Goal: Navigation & Orientation: Find specific page/section

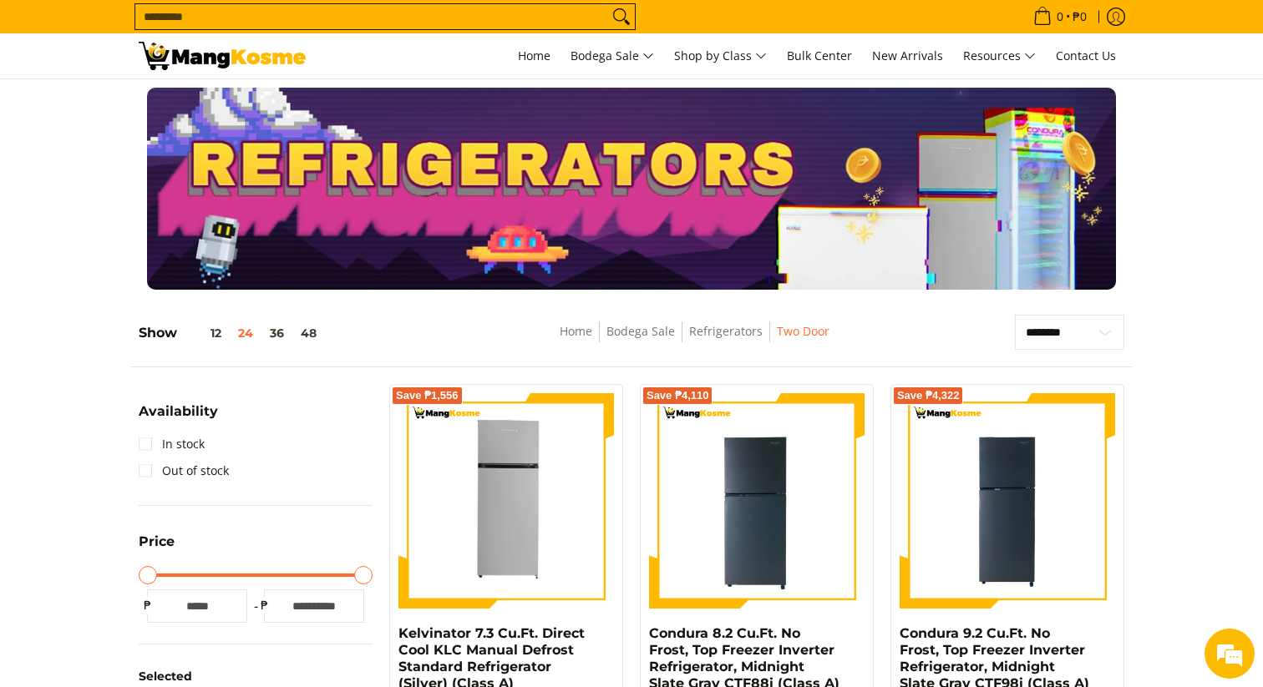
click at [564, 13] on input "Search..." at bounding box center [371, 16] width 473 height 25
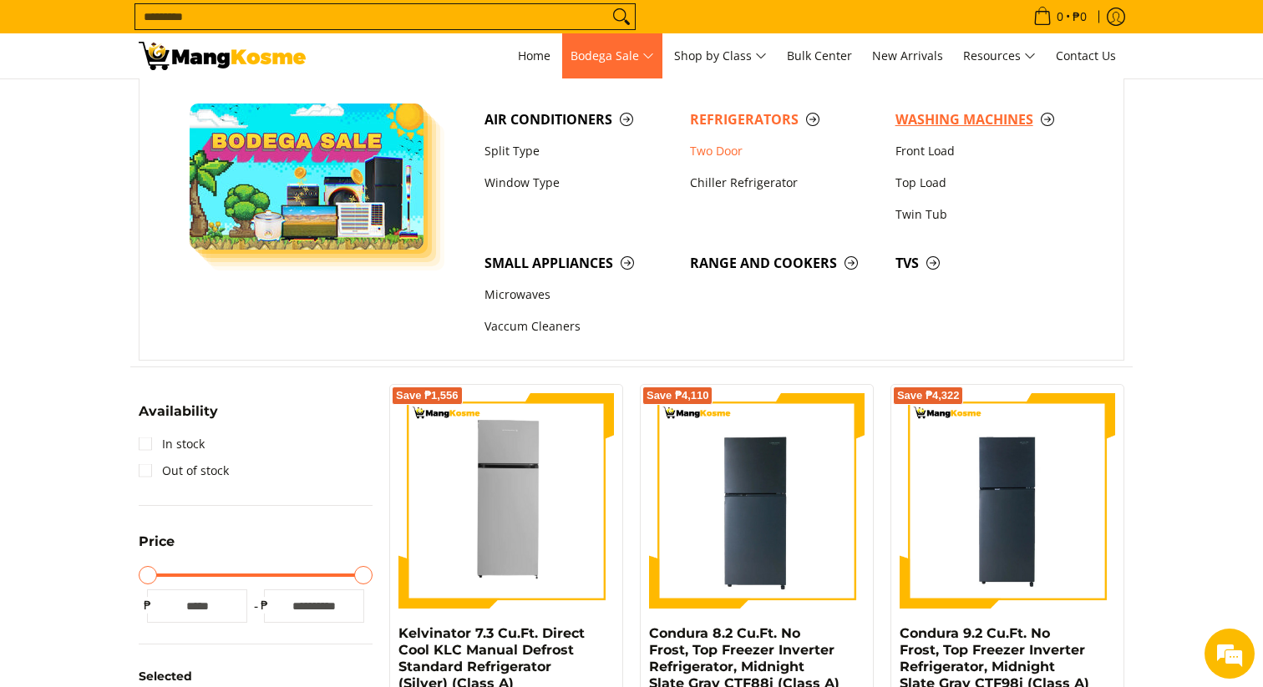
click at [926, 116] on span "Washing Machines" at bounding box center [989, 119] width 189 height 21
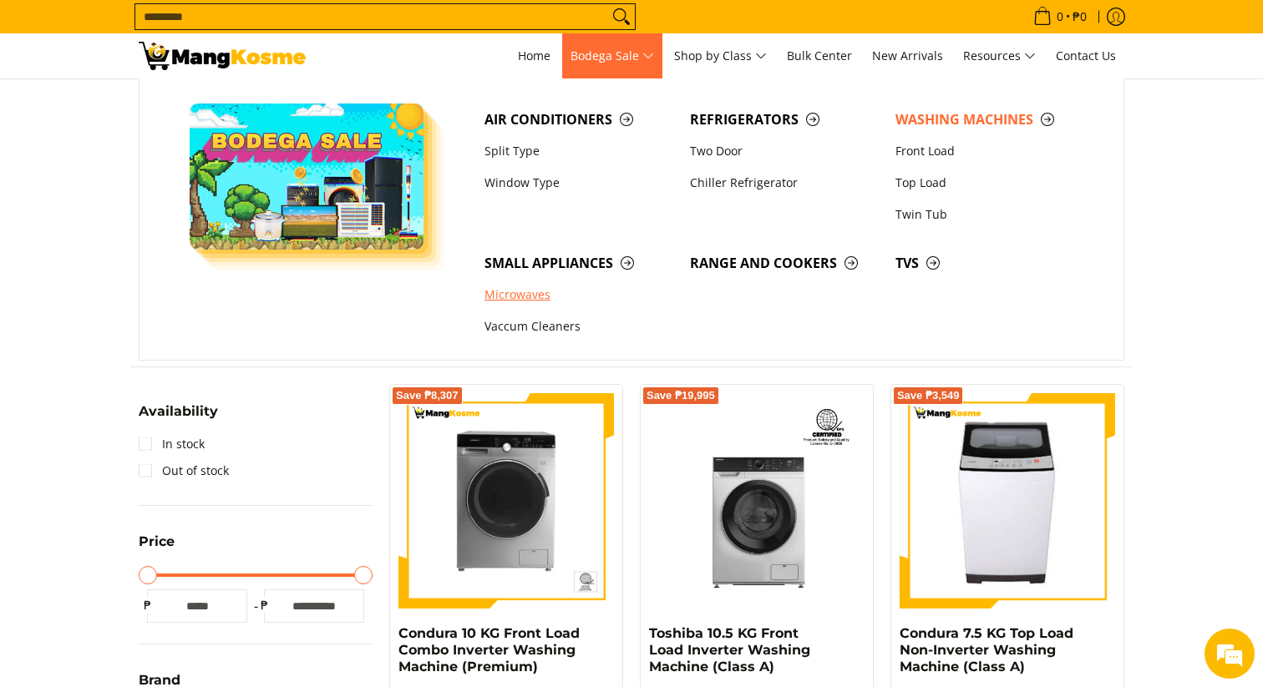
click at [530, 293] on link "Microwaves" at bounding box center [578, 296] width 205 height 32
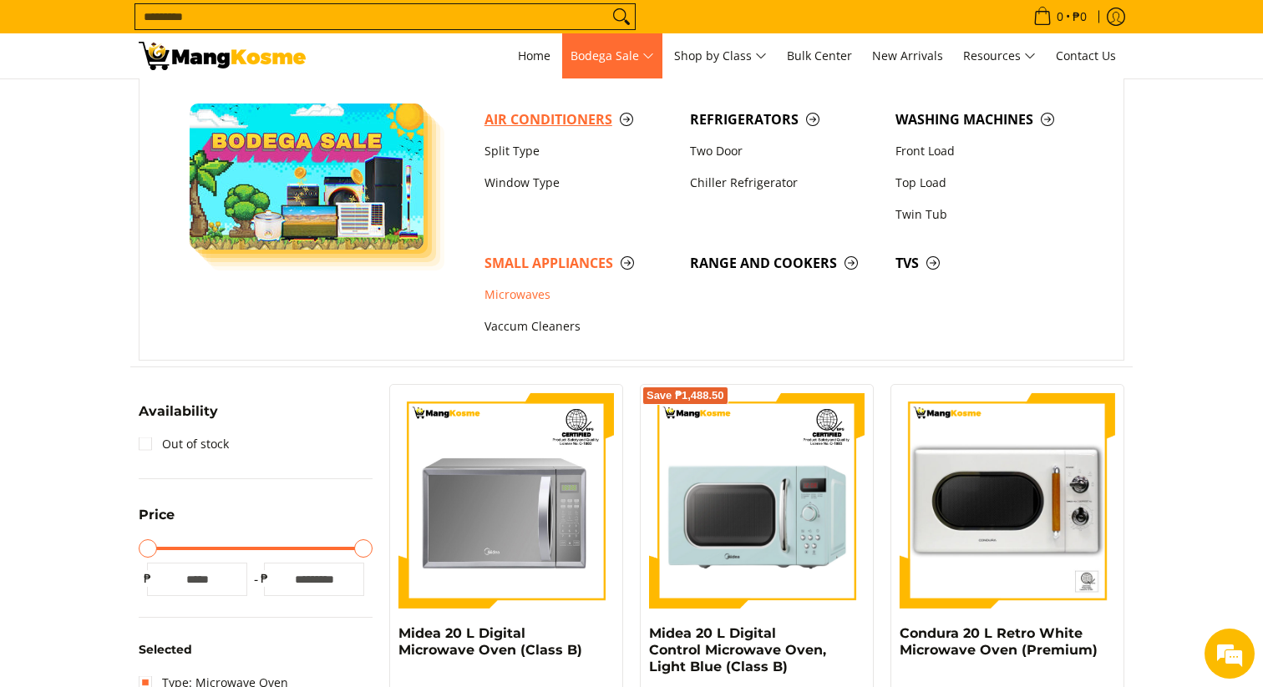
click at [548, 124] on span "Air Conditioners" at bounding box center [578, 119] width 189 height 21
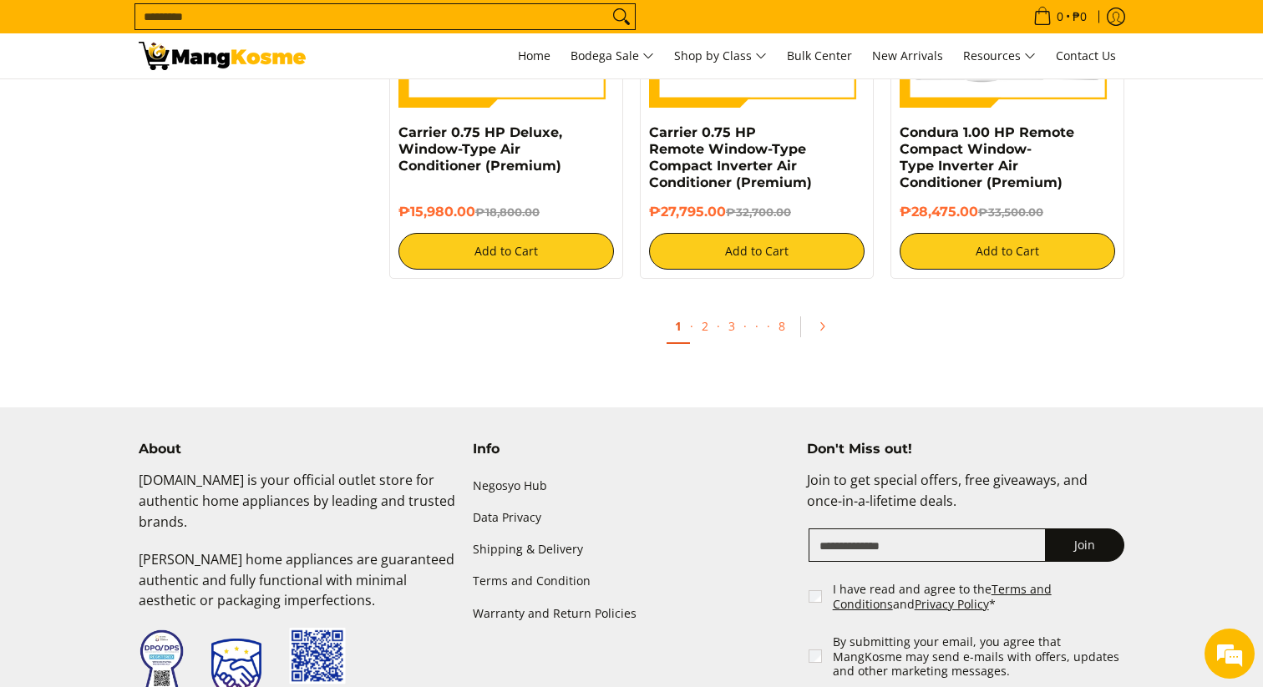
scroll to position [3285, 0]
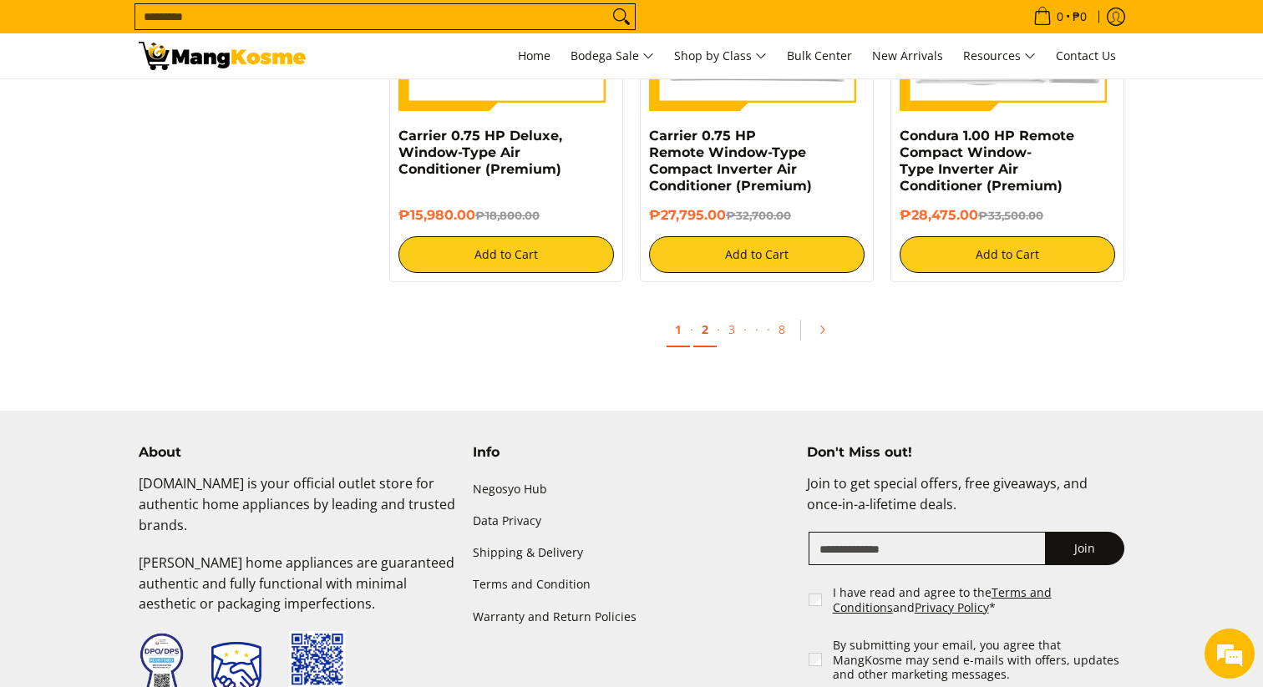
click at [702, 333] on link "2" at bounding box center [704, 330] width 23 height 34
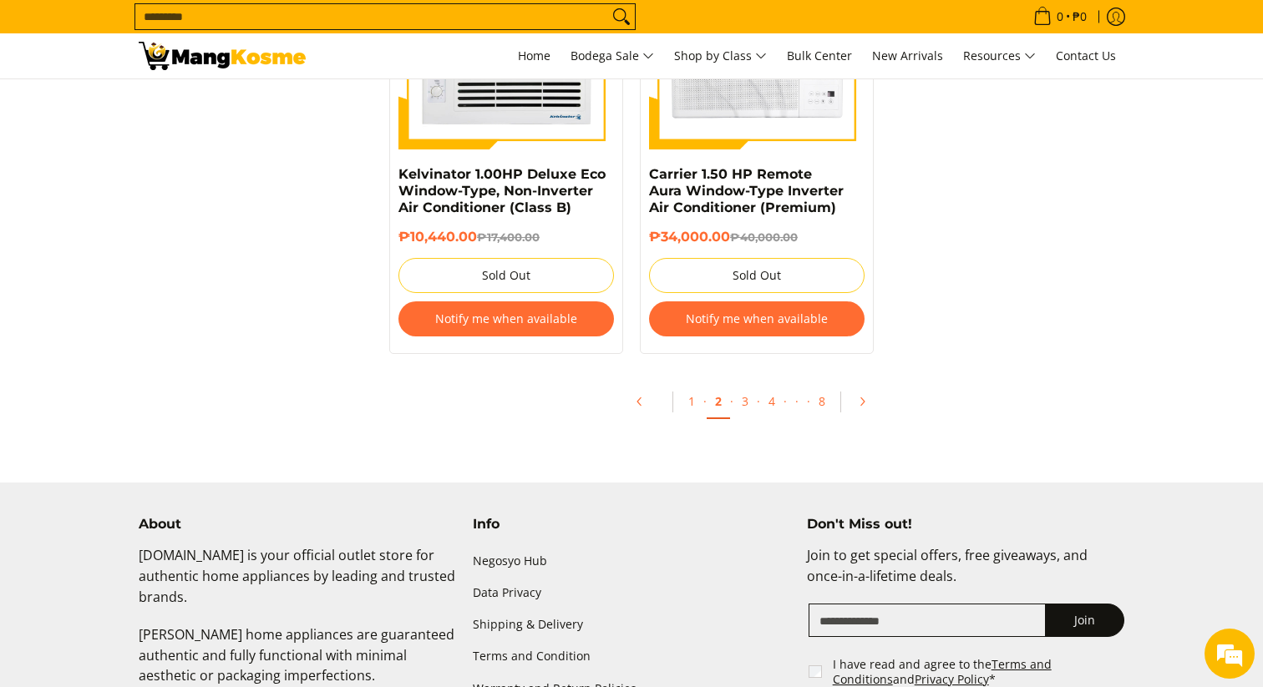
scroll to position [3437, 0]
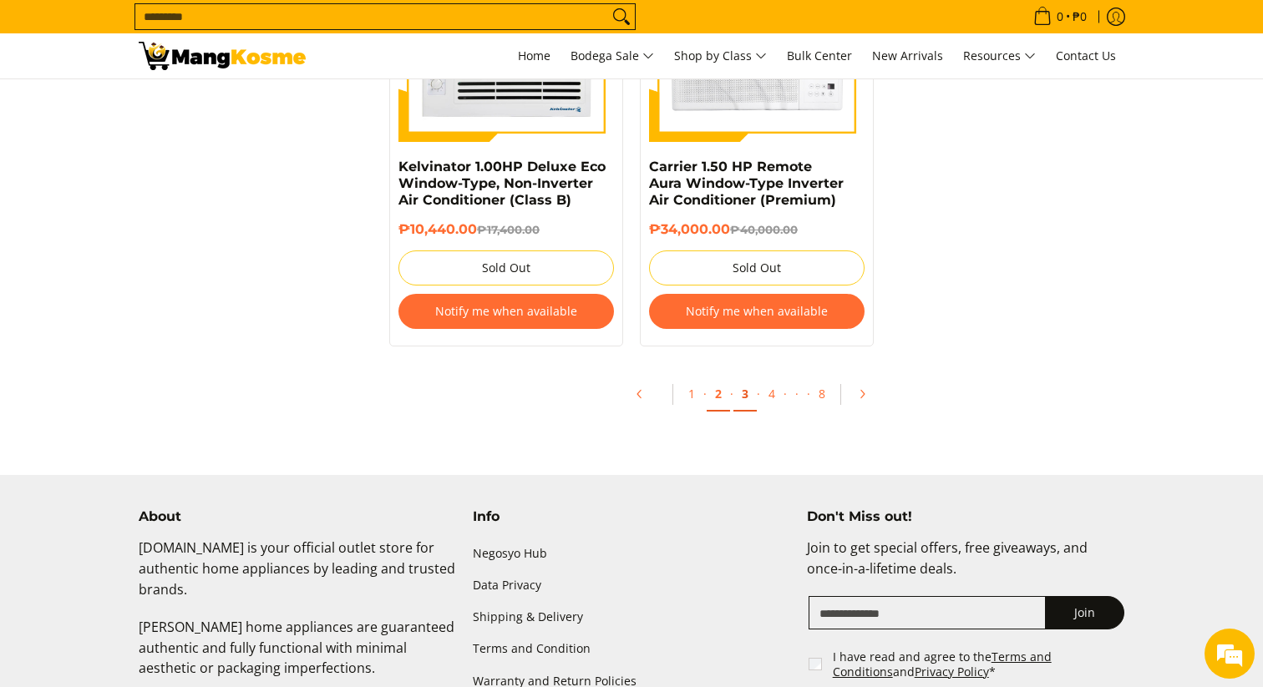
click at [745, 404] on link "3" at bounding box center [744, 394] width 23 height 34
